Goal: Task Accomplishment & Management: Complete application form

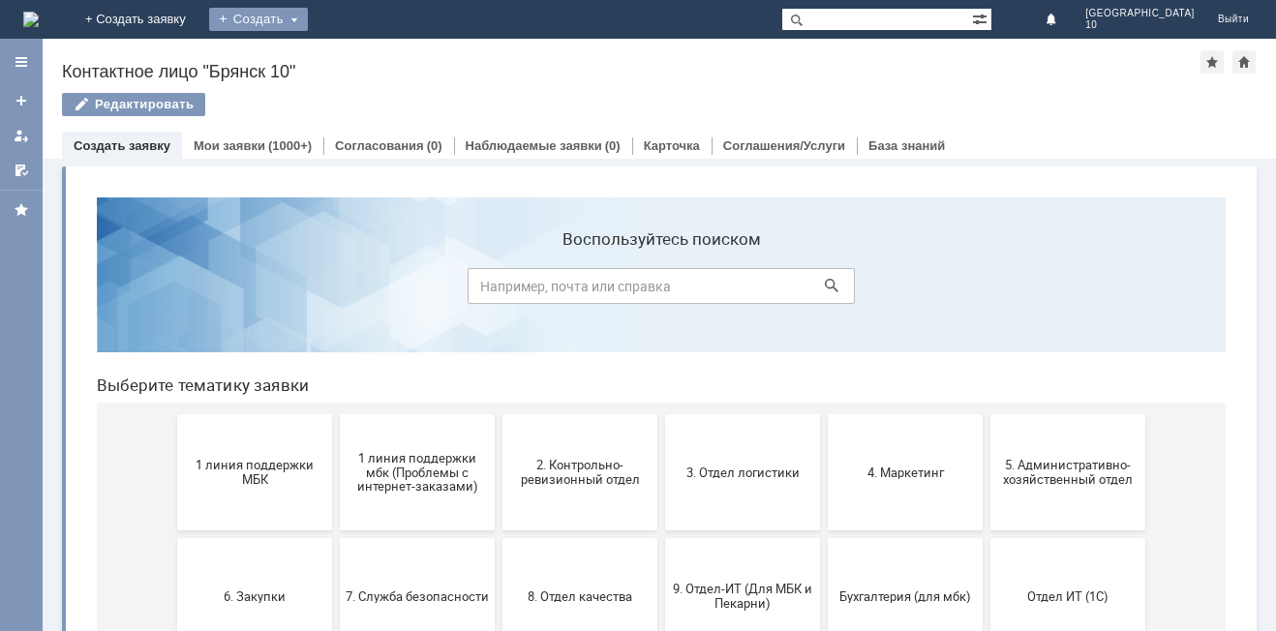
click at [308, 21] on div "Создать" at bounding box center [258, 19] width 99 height 23
click at [360, 62] on link "Заявка" at bounding box center [286, 57] width 147 height 23
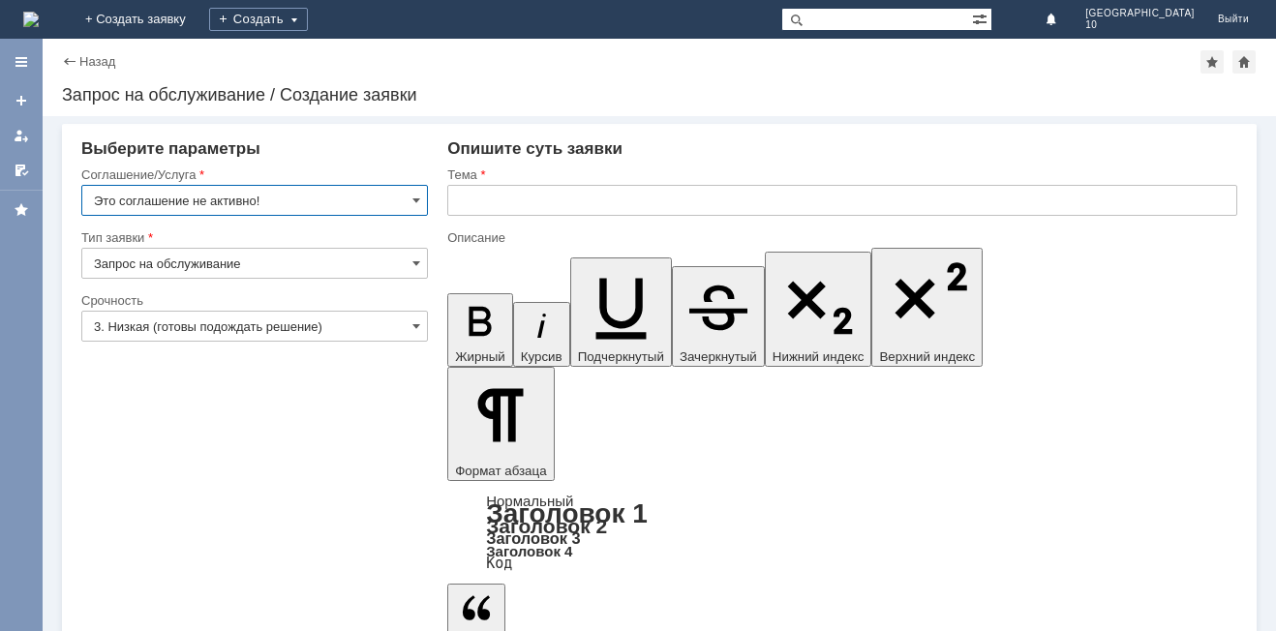
click at [423, 199] on input "Это соглашение не активно!" at bounding box center [254, 200] width 347 height 31
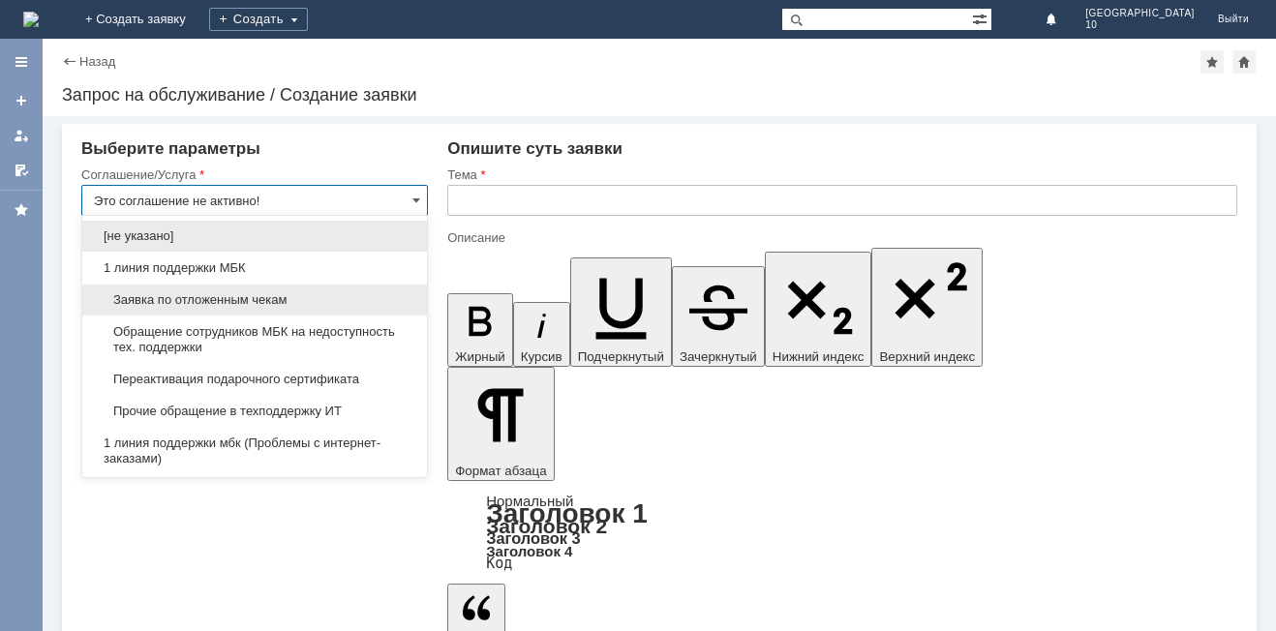
click at [231, 297] on span "Заявка по отложенным чекам" at bounding box center [254, 299] width 321 height 15
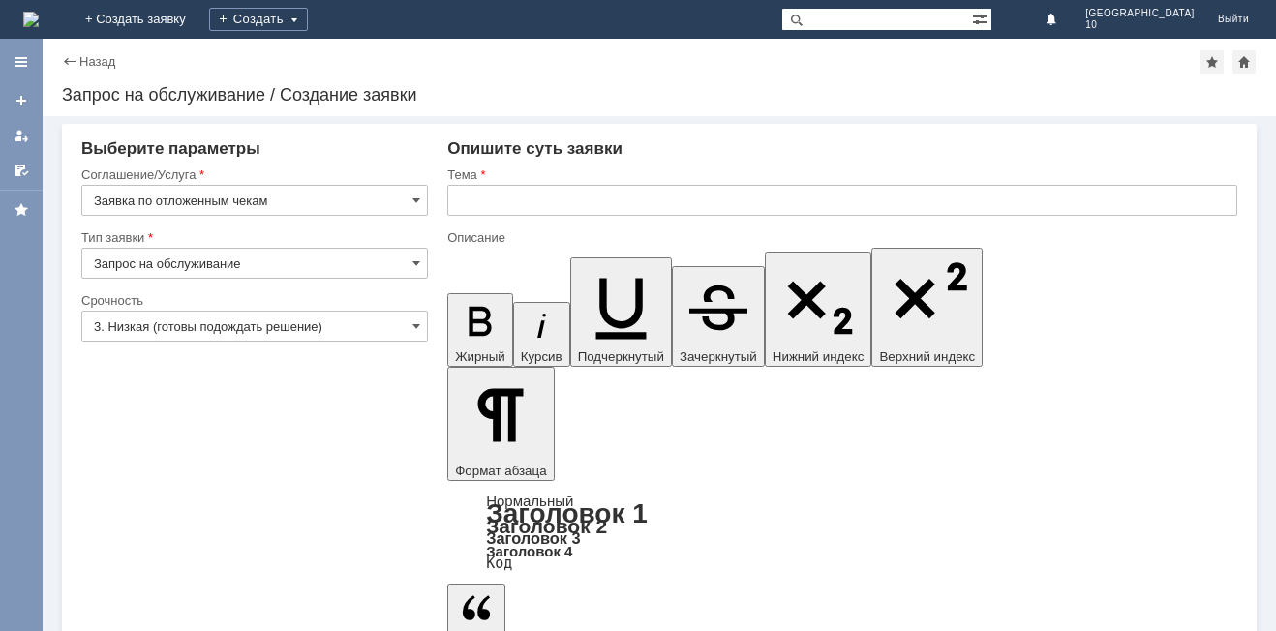
type input "Заявка по отложенным чекам"
drag, startPoint x: 409, startPoint y: 331, endPoint x: 353, endPoint y: 340, distance: 55.9
click at [407, 330] on input "3. Низкая (готовы подождать решение)" at bounding box center [254, 326] width 347 height 31
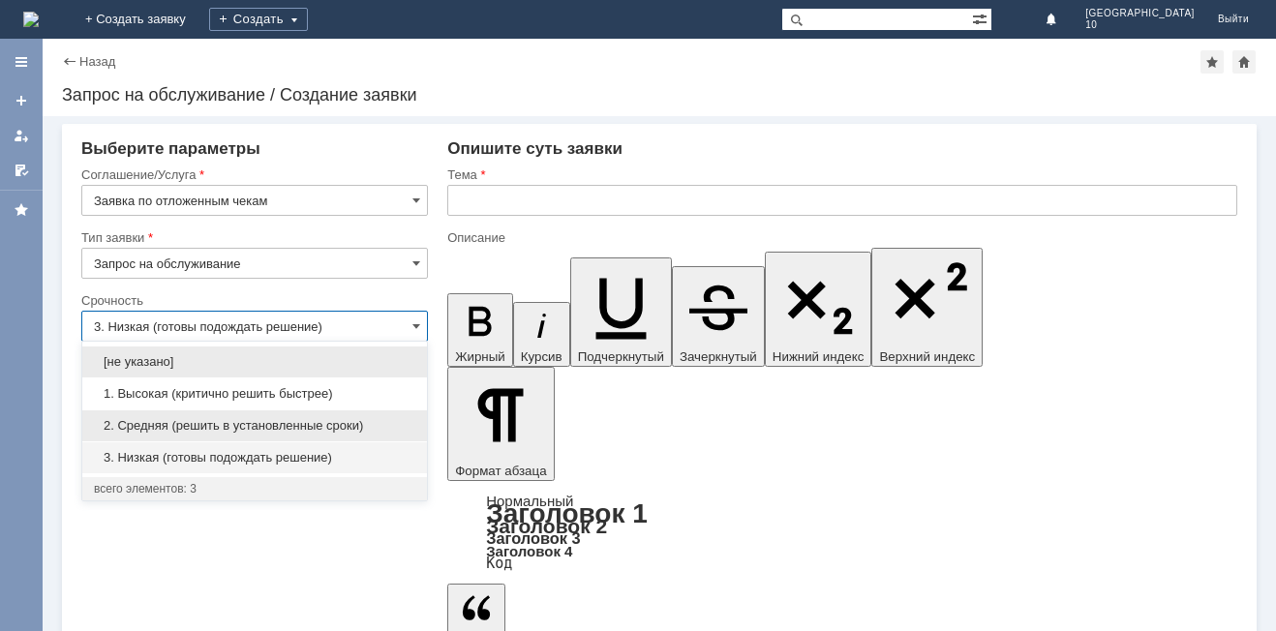
click at [257, 423] on span "2. Средняя (решить в установленные сроки)" at bounding box center [254, 425] width 321 height 15
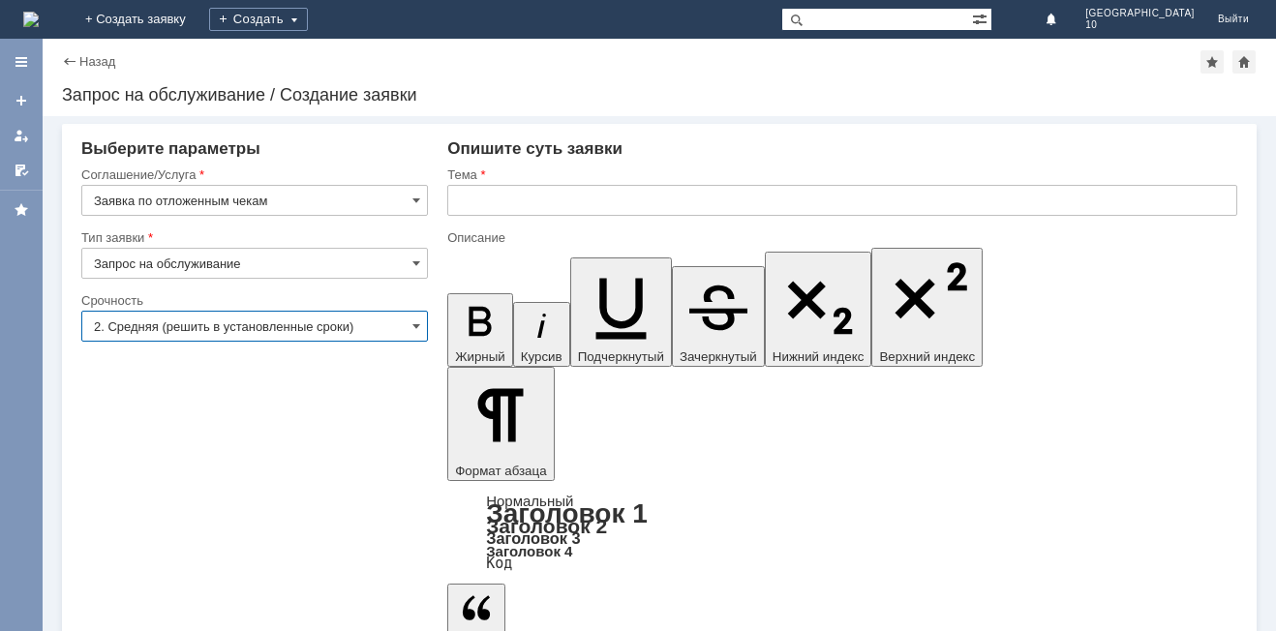
type input "2. Средняя (решить в установленные сроки)"
click at [496, 197] on input "text" at bounding box center [842, 200] width 790 height 31
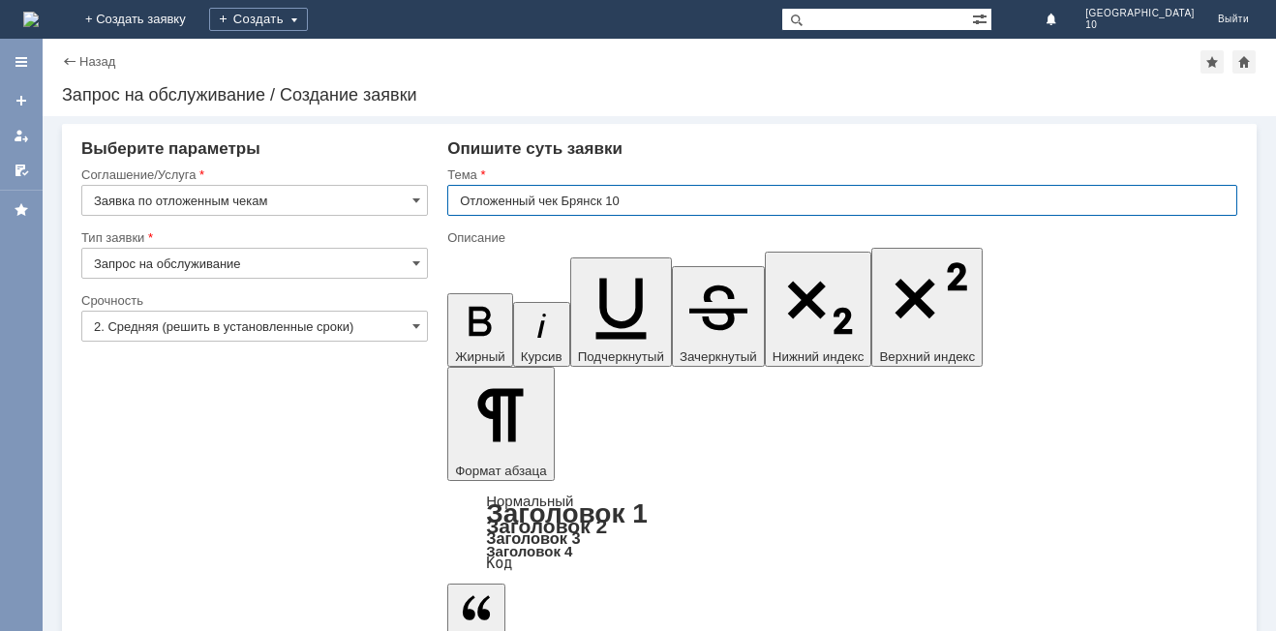
type input "Отложенный чек Брянск 10"
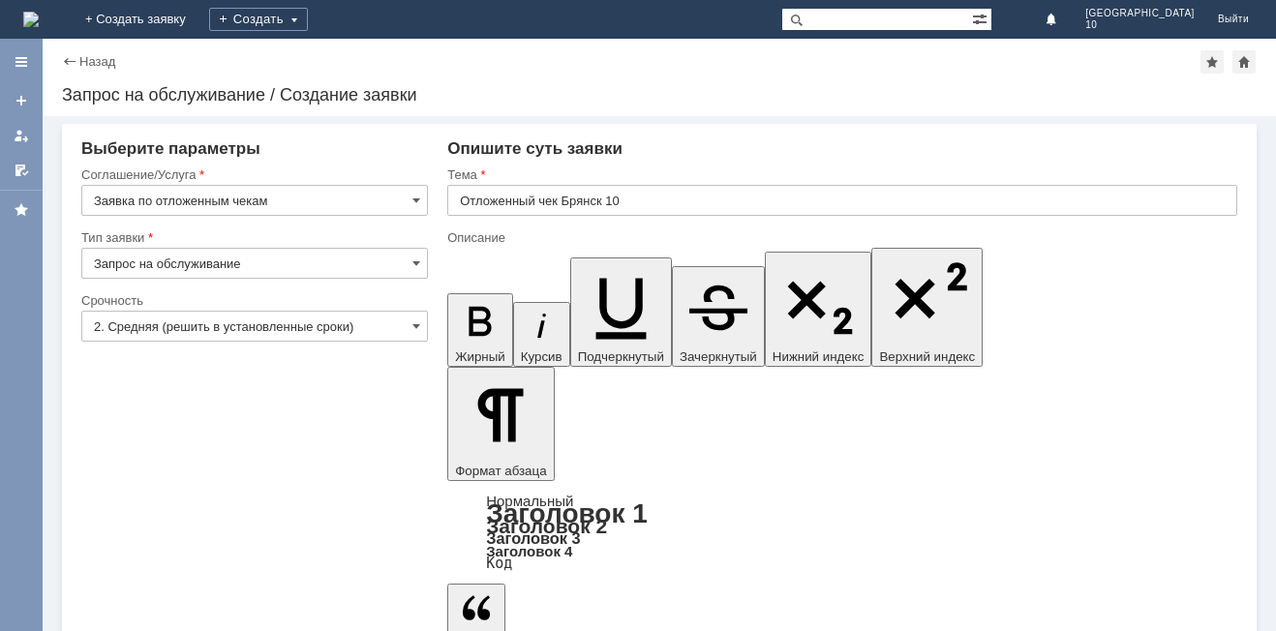
drag, startPoint x: 540, startPoint y: 446, endPoint x: 529, endPoint y: 450, distance: 12.2
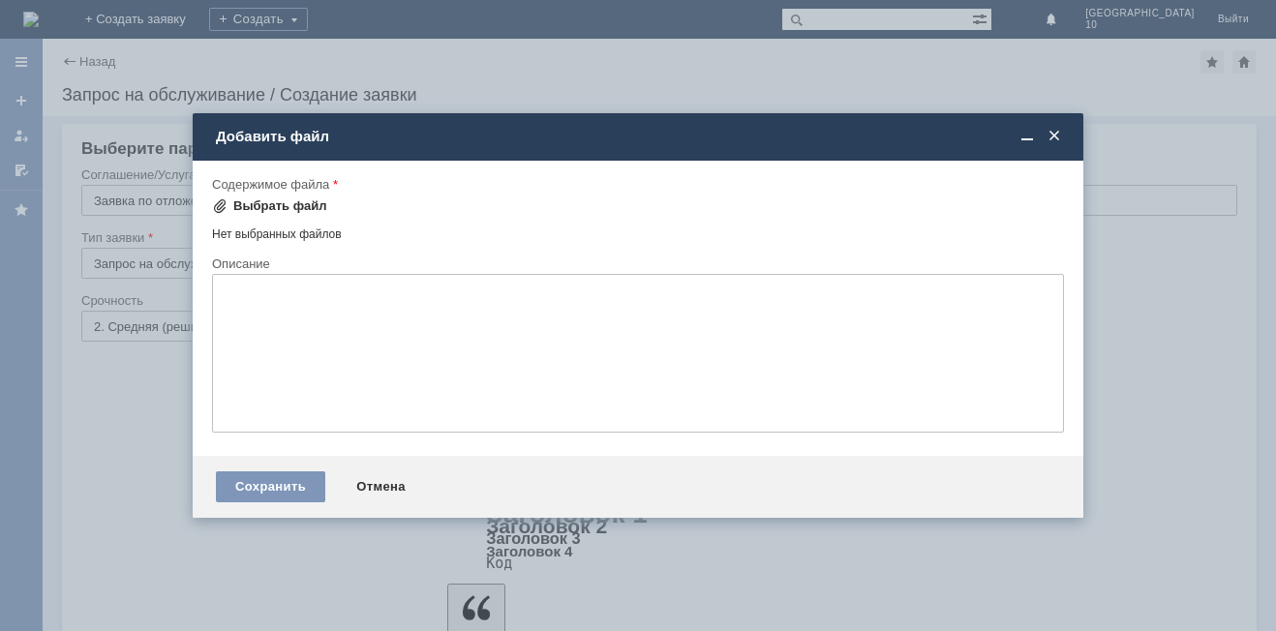
click at [272, 210] on div "Выбрать файл" at bounding box center [280, 205] width 94 height 15
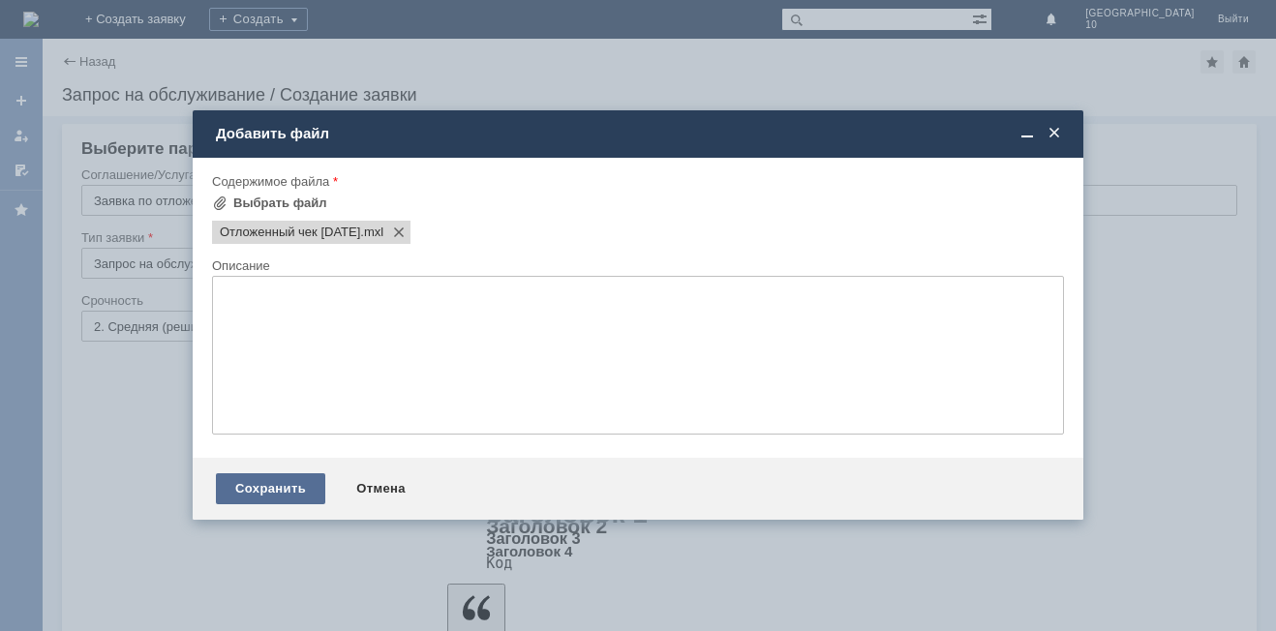
click at [288, 487] on div "Сохранить" at bounding box center [270, 488] width 109 height 31
